Goal: Task Accomplishment & Management: Use online tool/utility

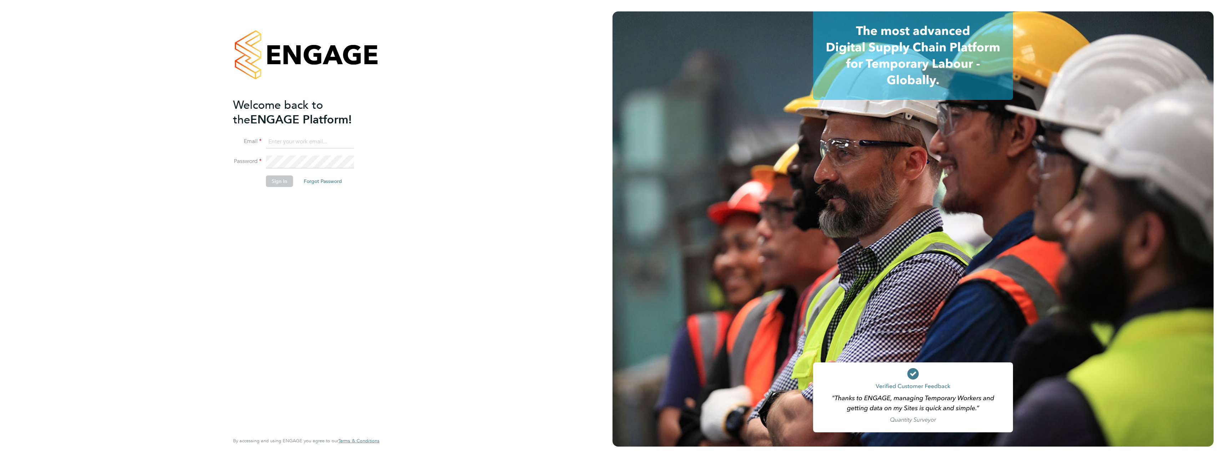
type input "iana.dobac@vistry.co.uk"
click at [280, 181] on button "Sign In" at bounding box center [279, 181] width 27 height 11
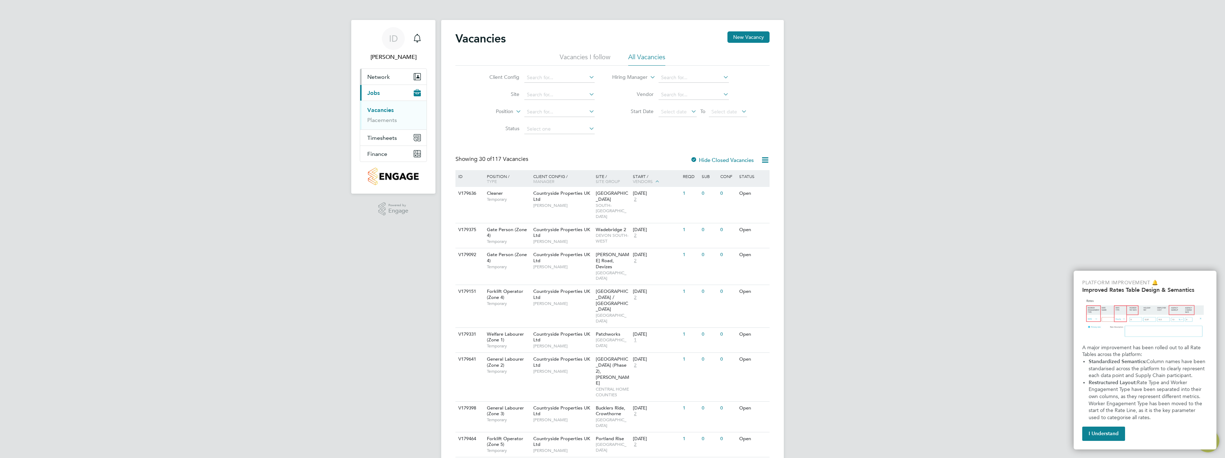
click at [385, 74] on span "Network" at bounding box center [378, 77] width 22 height 7
click at [392, 75] on button "Network" at bounding box center [393, 77] width 66 height 16
click at [381, 112] on link "Workers" at bounding box center [378, 114] width 22 height 7
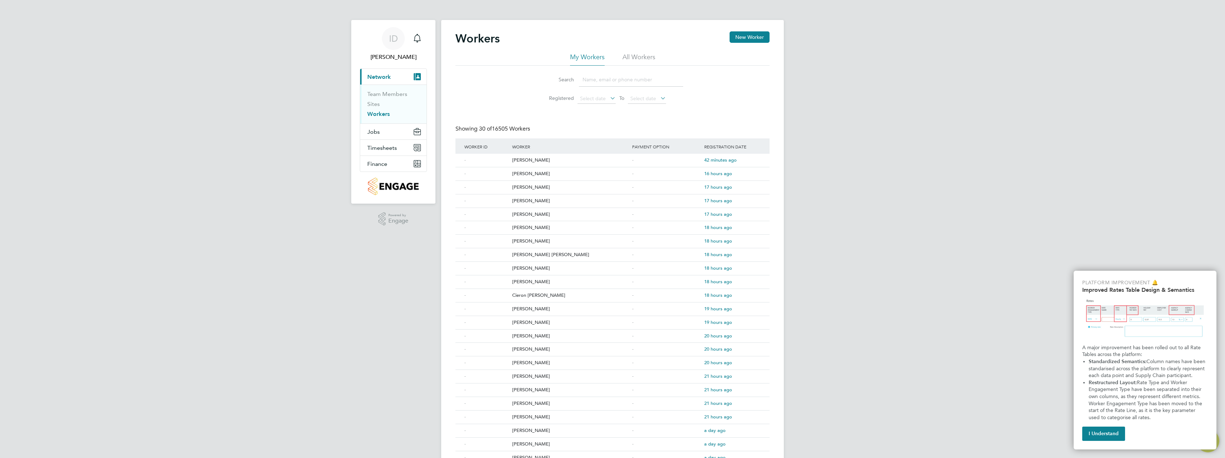
click at [388, 74] on span "Network" at bounding box center [379, 77] width 24 height 7
click at [389, 74] on span "Network" at bounding box center [379, 77] width 24 height 7
drag, startPoint x: 633, startPoint y: 54, endPoint x: 684, endPoint y: 50, distance: 51.5
click at [633, 54] on li "All Workers" at bounding box center [638, 59] width 33 height 13
